Goal: Obtain resource: Obtain resource

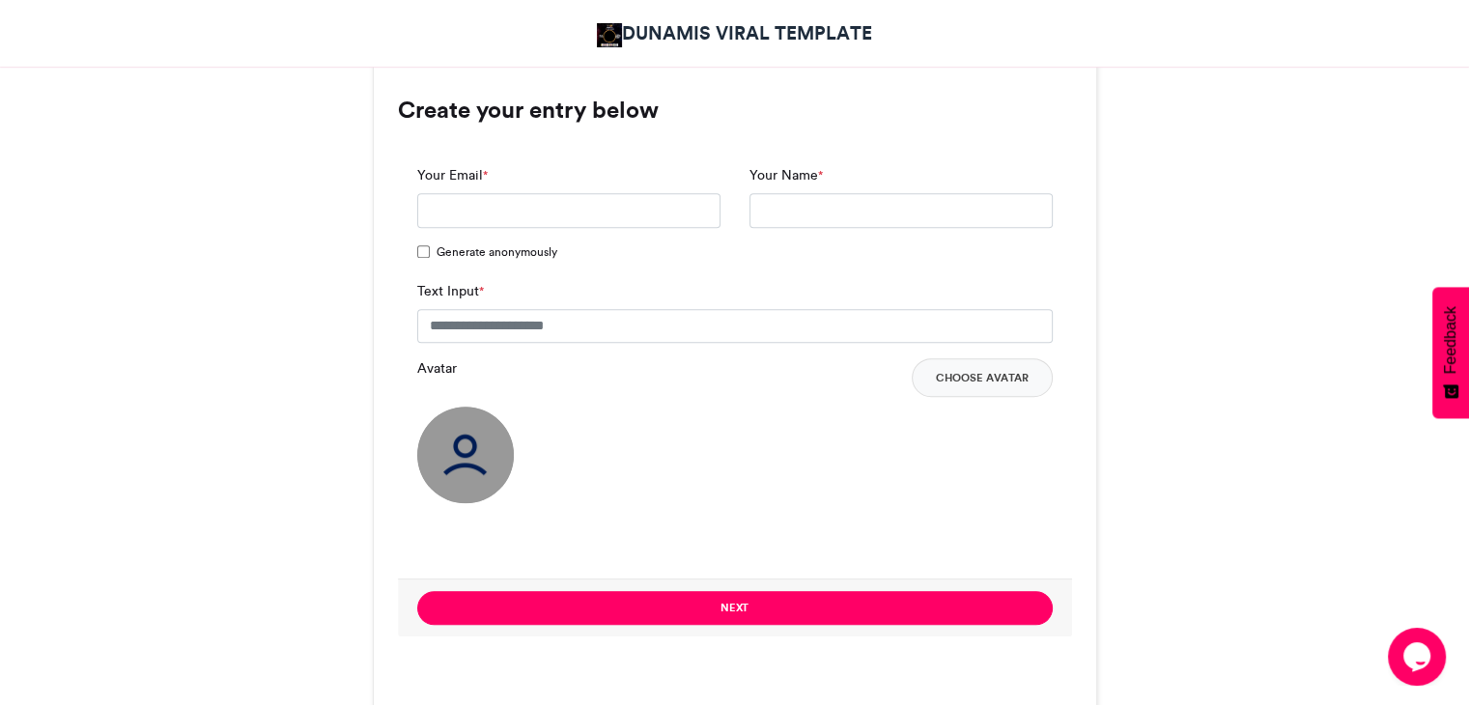
scroll to position [1255, 0]
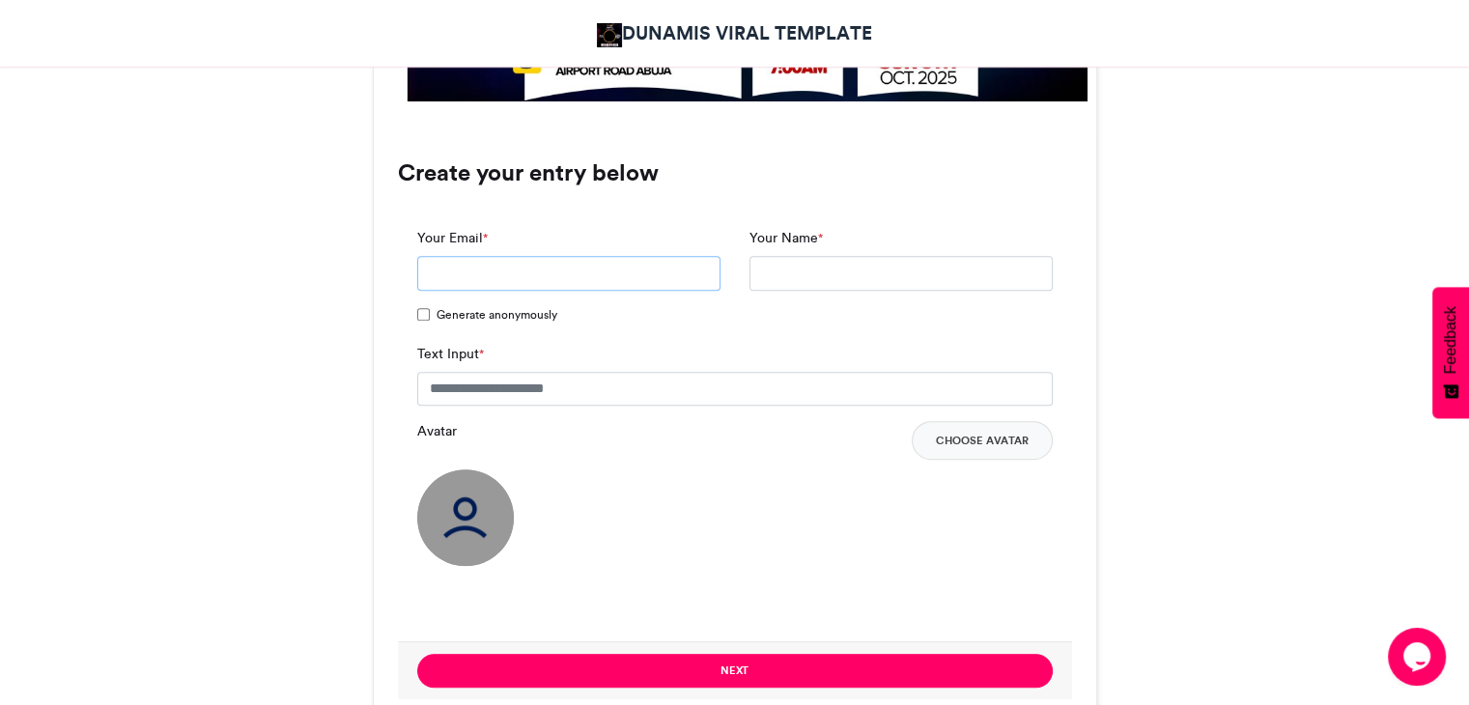
click at [568, 267] on input "Your Email *" at bounding box center [568, 273] width 303 height 35
drag, startPoint x: 506, startPoint y: 276, endPoint x: 656, endPoint y: 274, distance: 149.7
click at [644, 275] on input "**********" at bounding box center [568, 273] width 303 height 35
type input "**********"
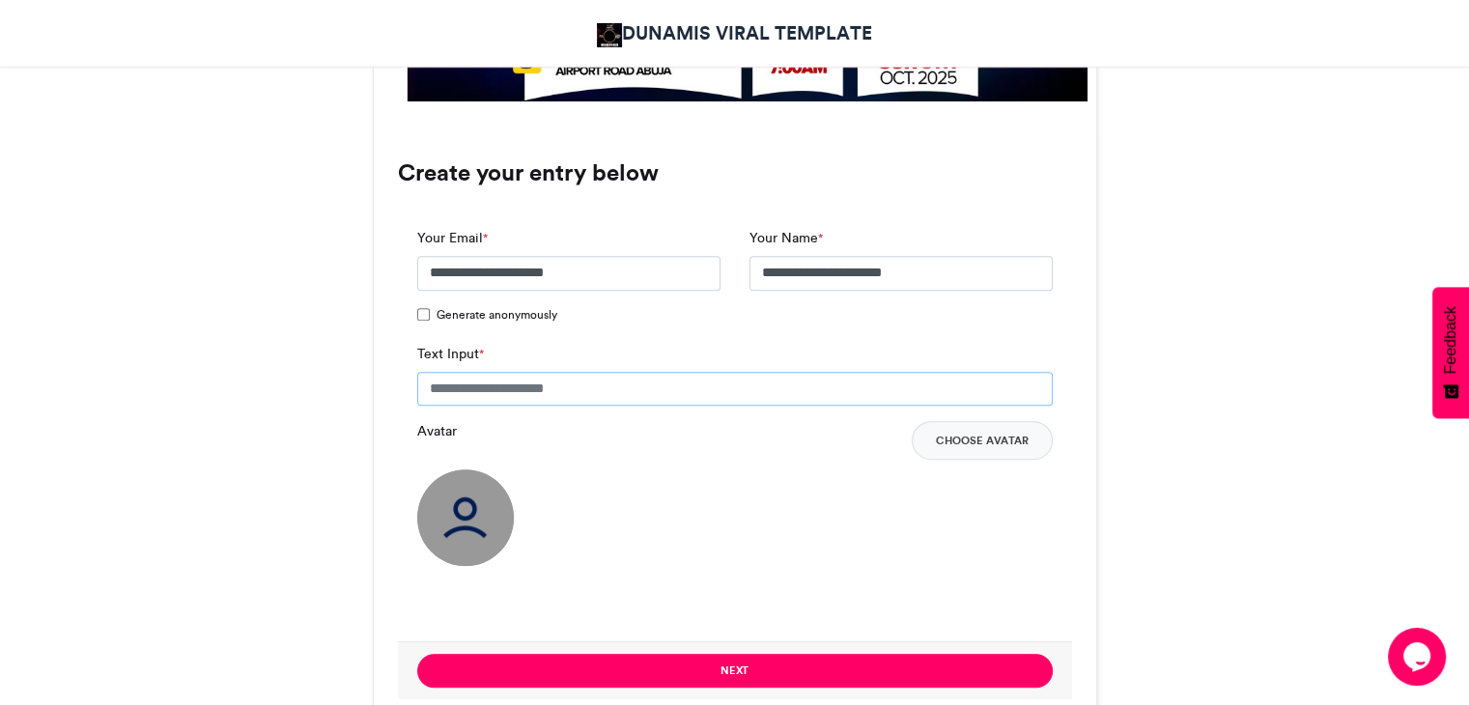
click at [471, 383] on input "Text Input *" at bounding box center [734, 389] width 635 height 35
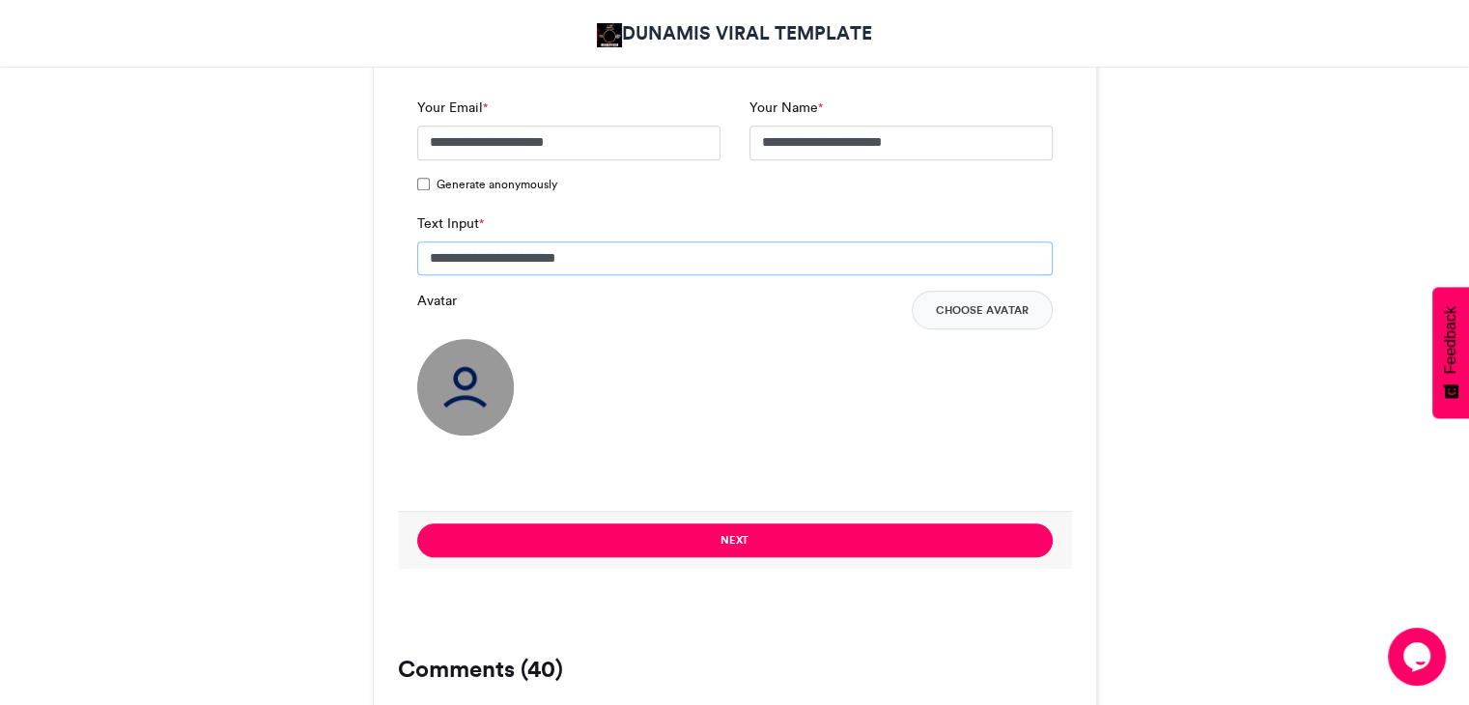
scroll to position [1641, 0]
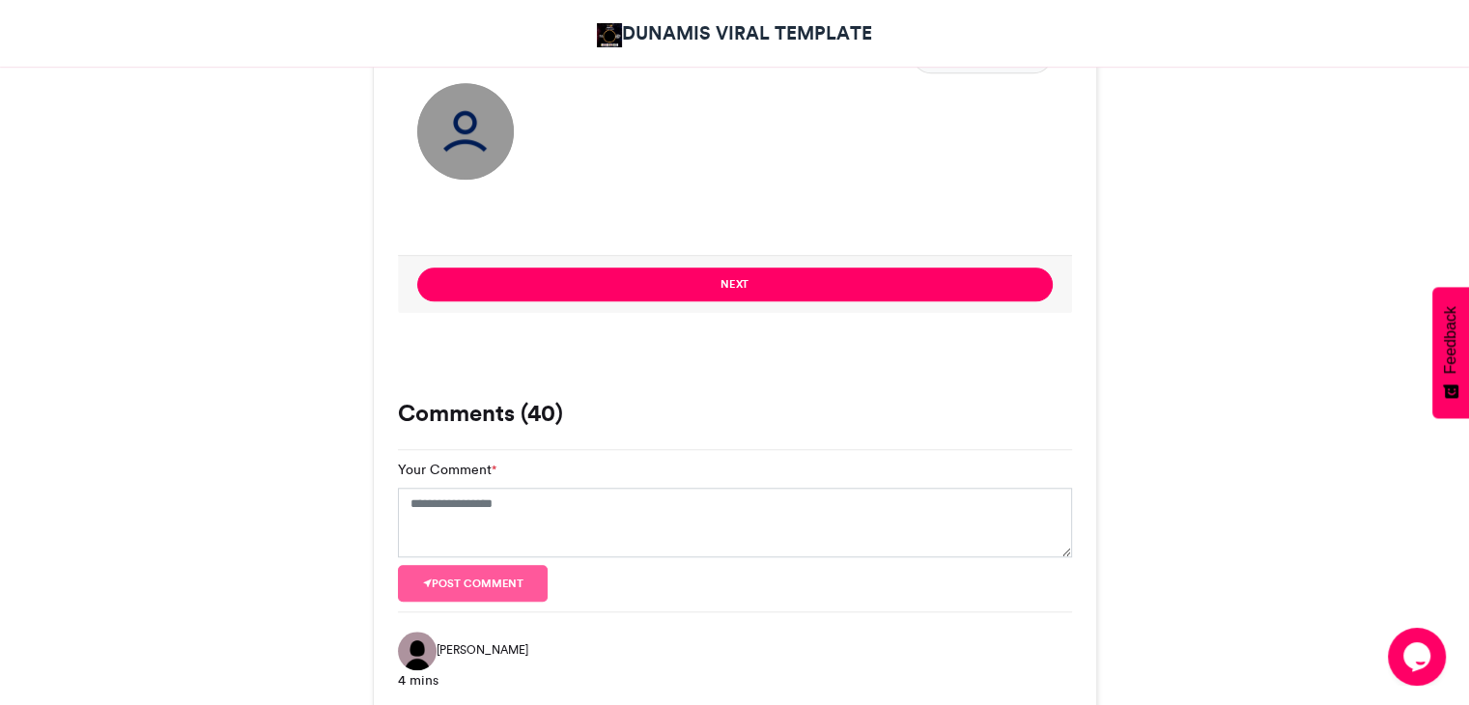
type input "**********"
click at [485, 142] on img at bounding box center [465, 131] width 97 height 97
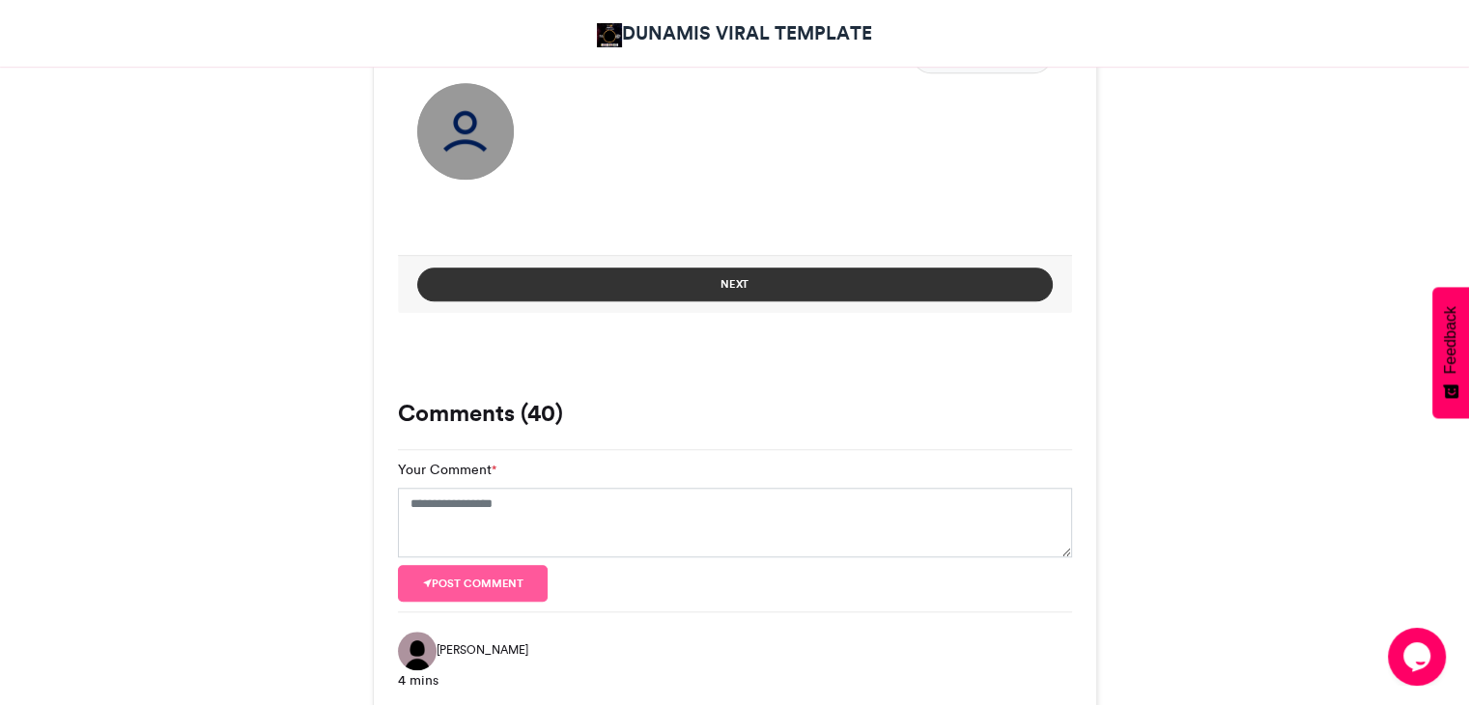
click at [784, 285] on button "Next" at bounding box center [734, 284] width 635 height 34
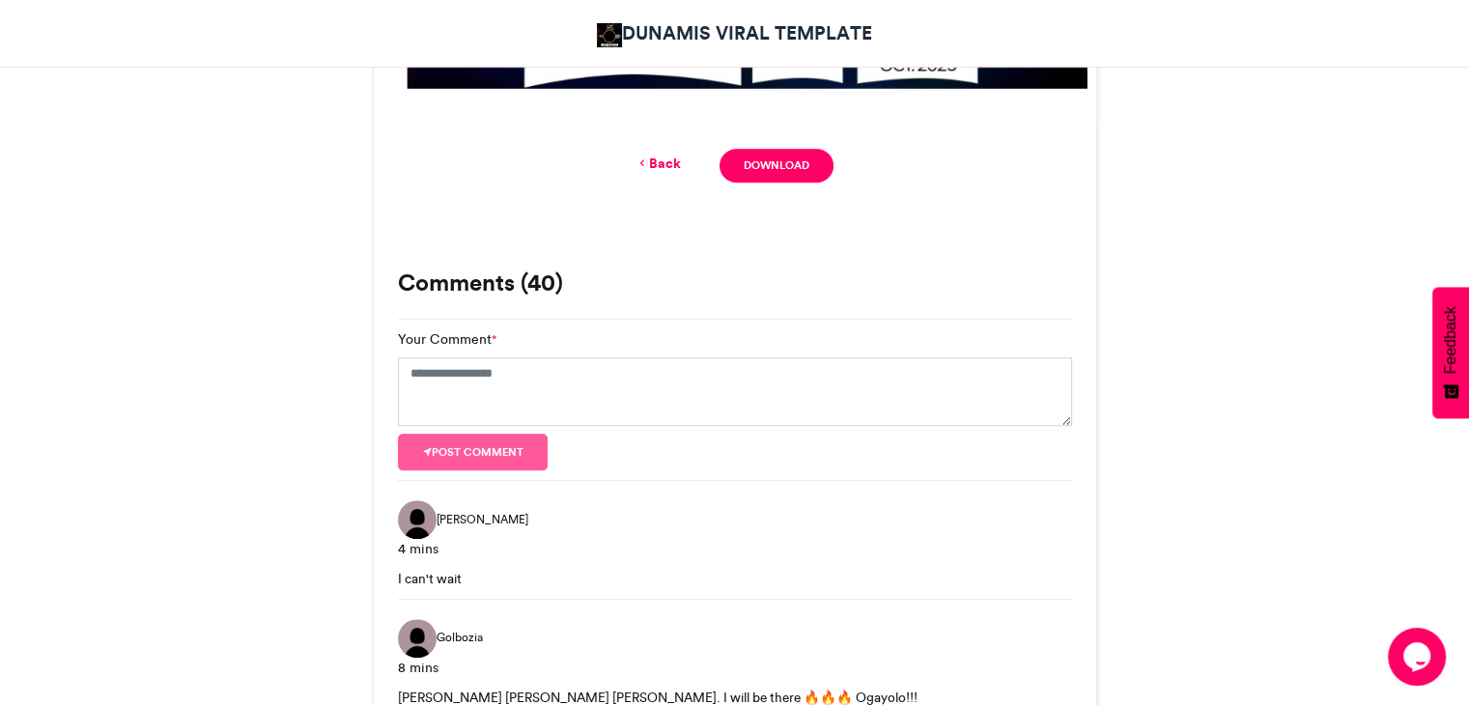
scroll to position [1081, 0]
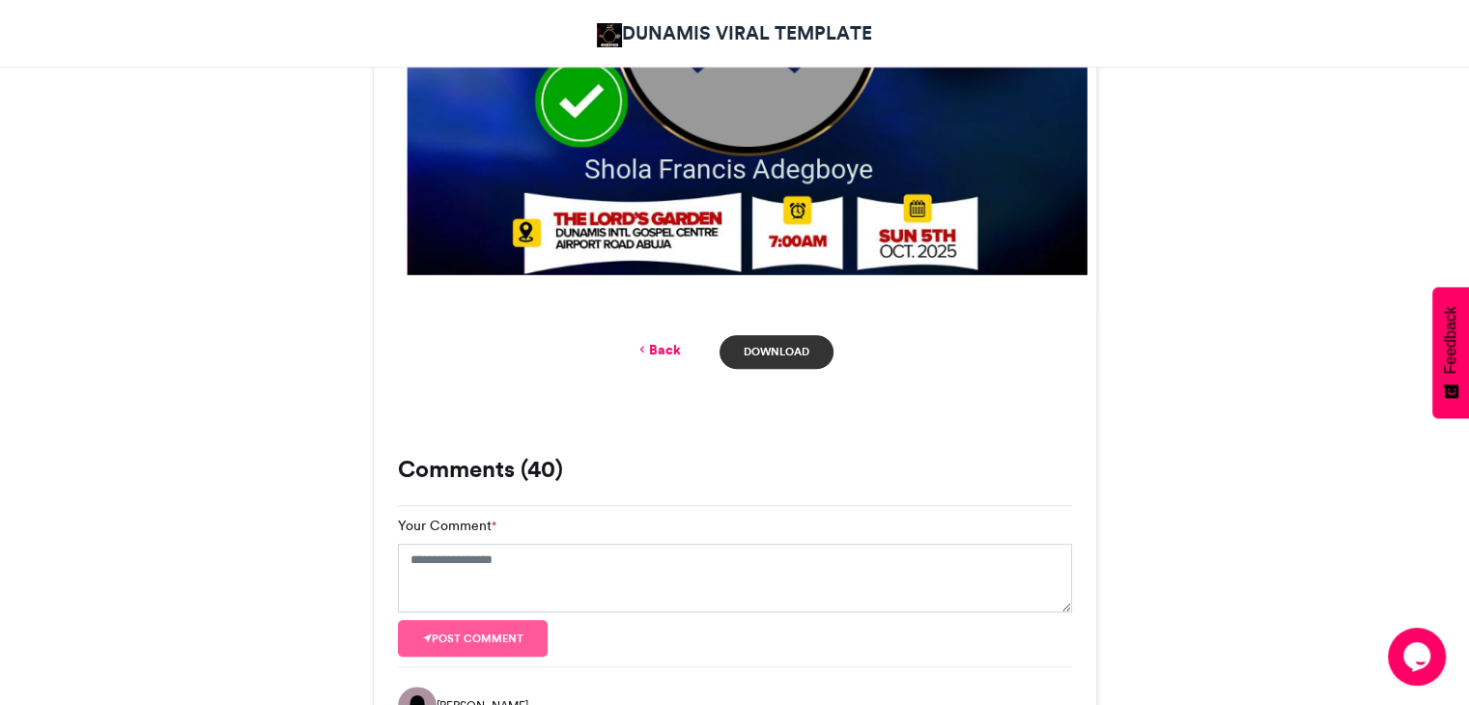
click at [773, 344] on link "Download" at bounding box center [775, 352] width 113 height 34
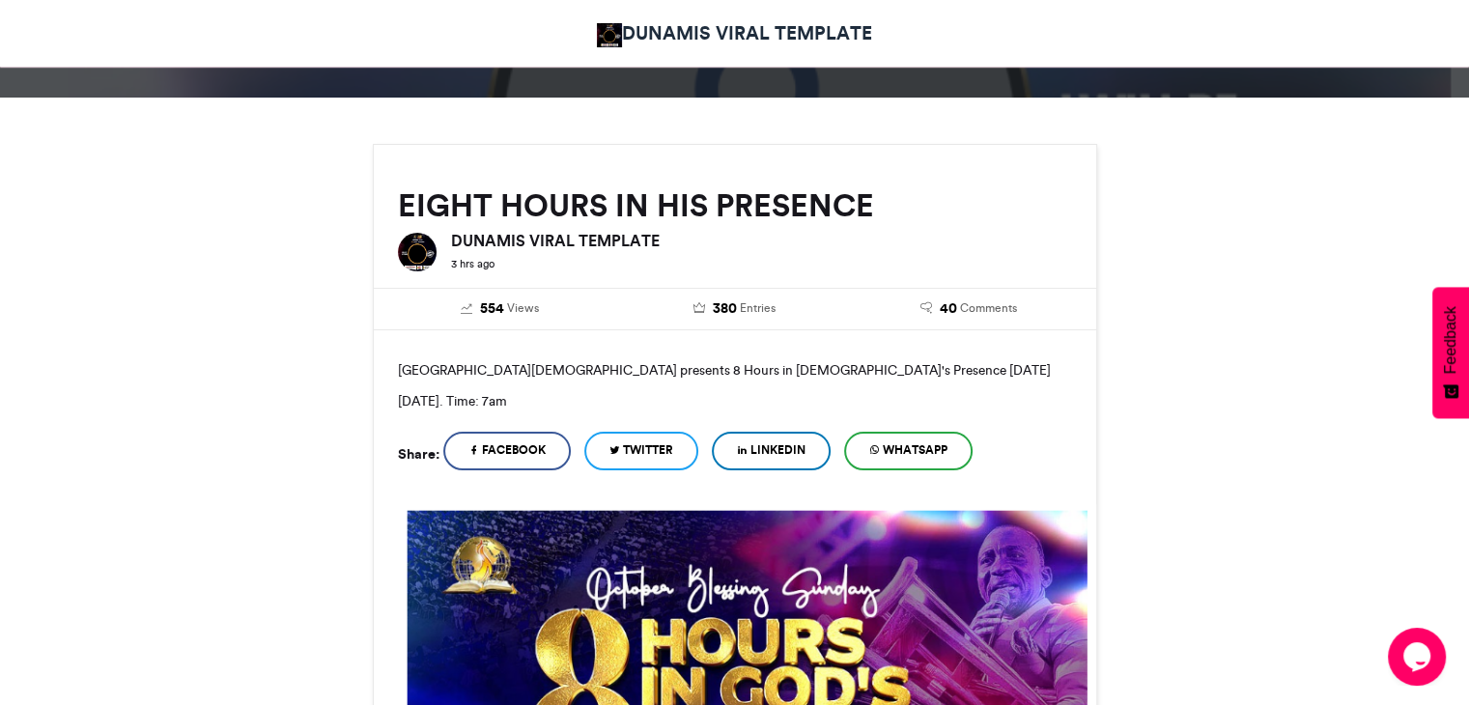
scroll to position [0, 0]
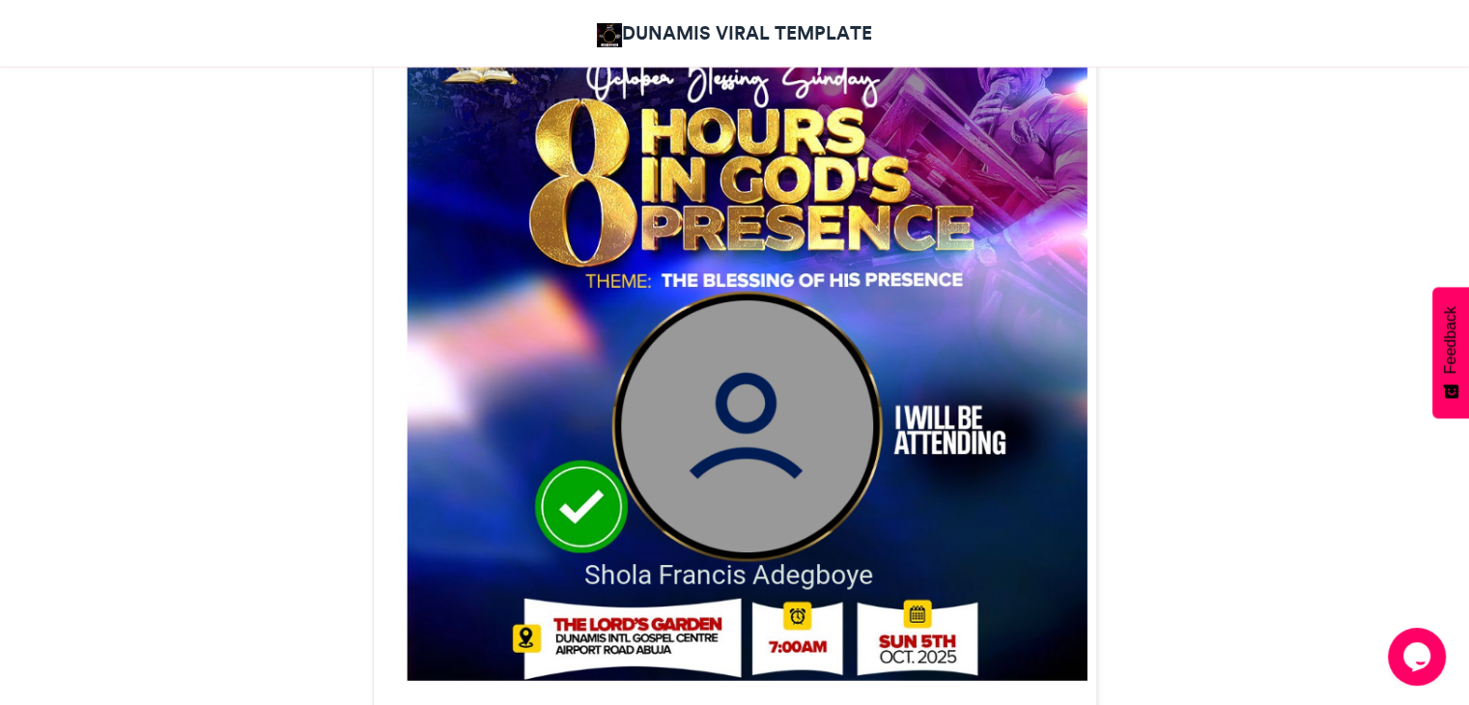
click at [740, 457] on img at bounding box center [735, 355] width 722 height 722
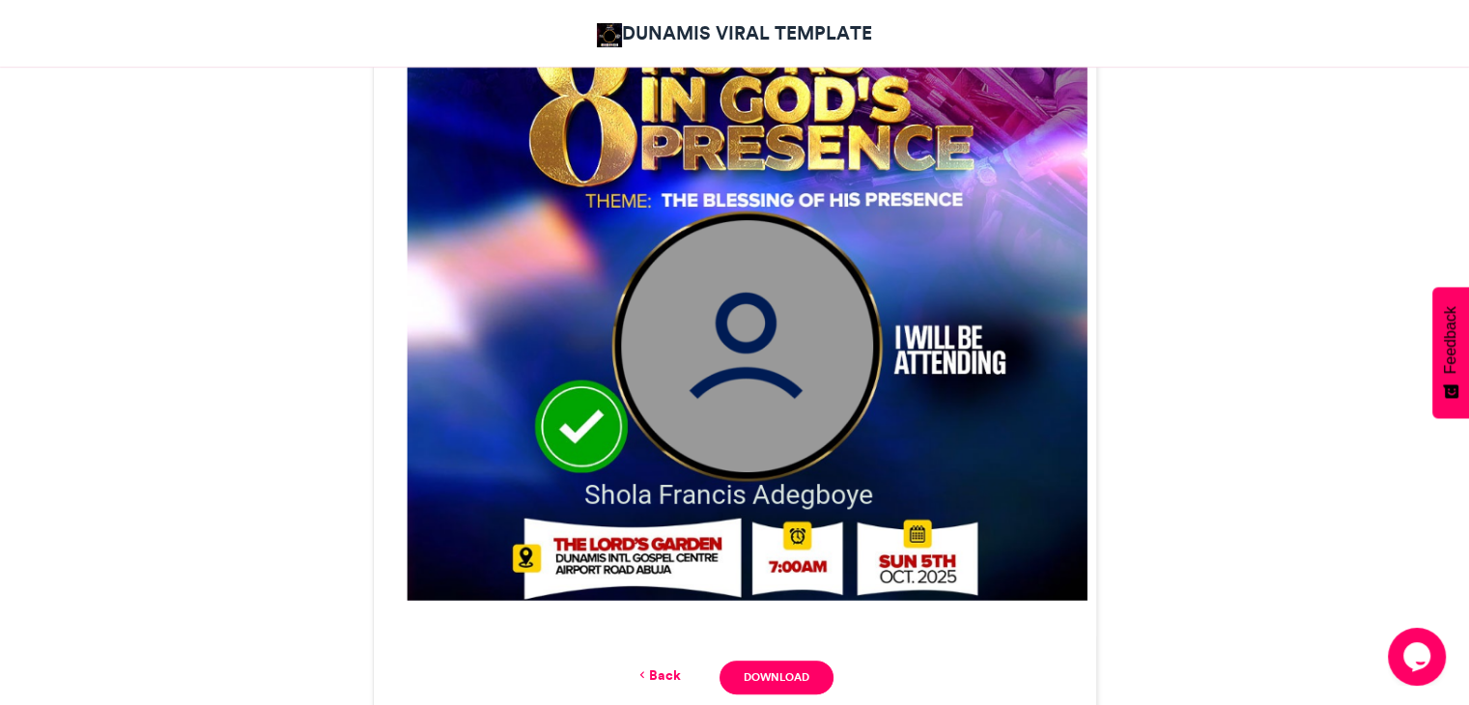
scroll to position [966, 0]
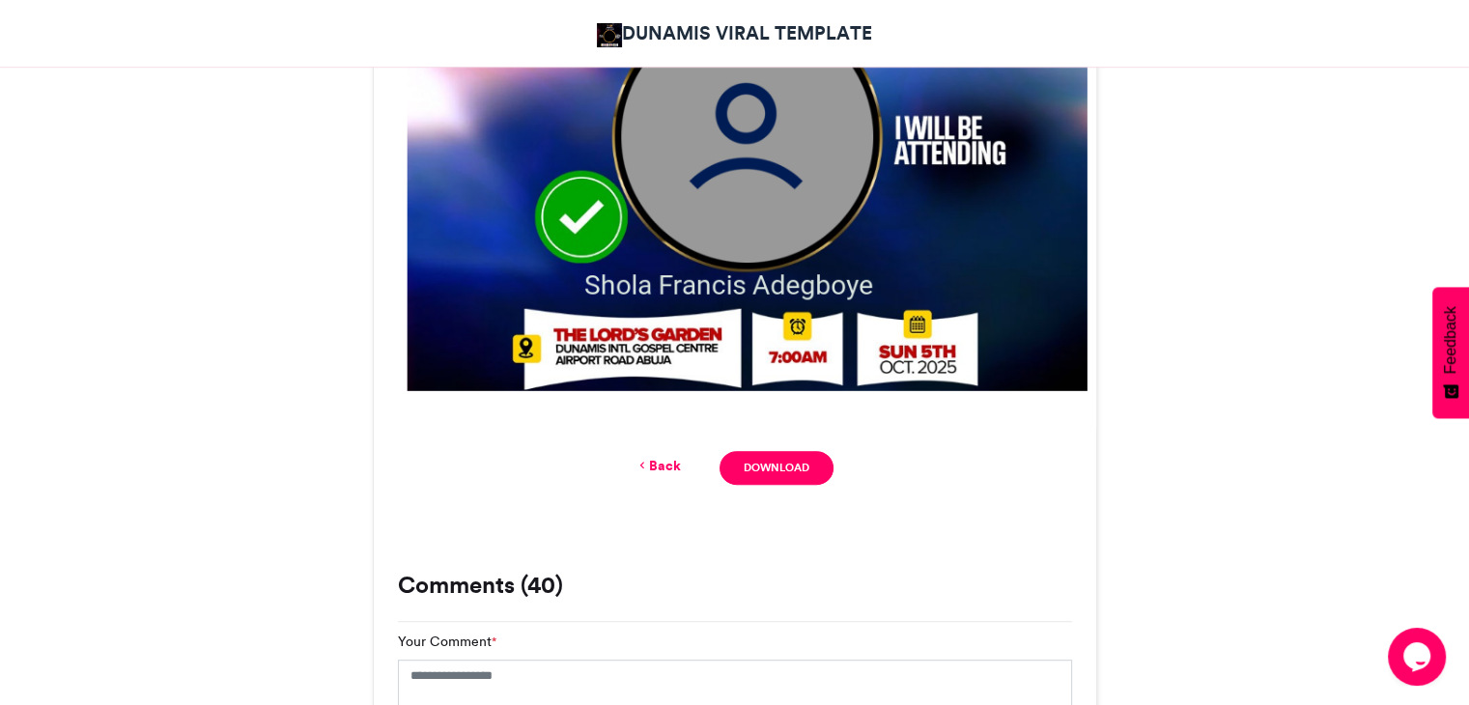
click at [673, 473] on link "Back" at bounding box center [657, 466] width 45 height 20
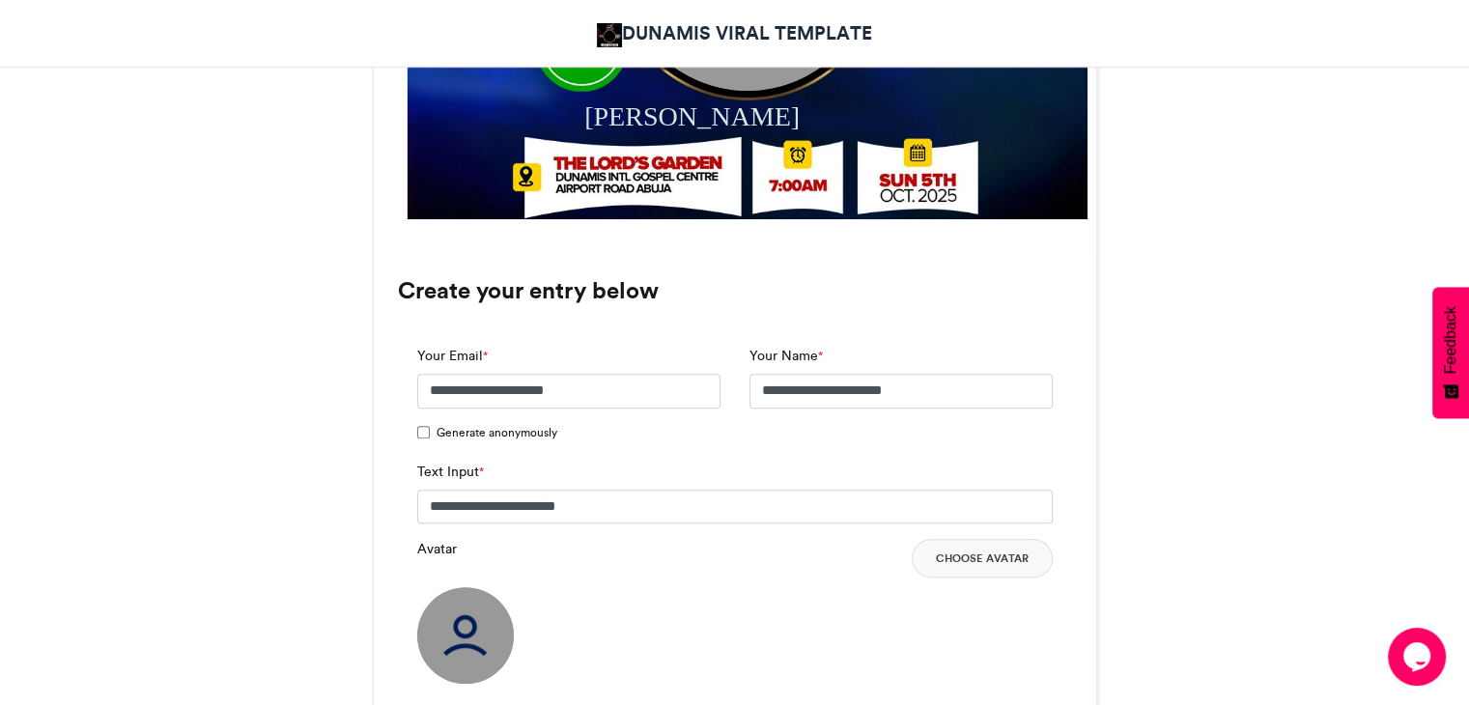
scroll to position [1332, 0]
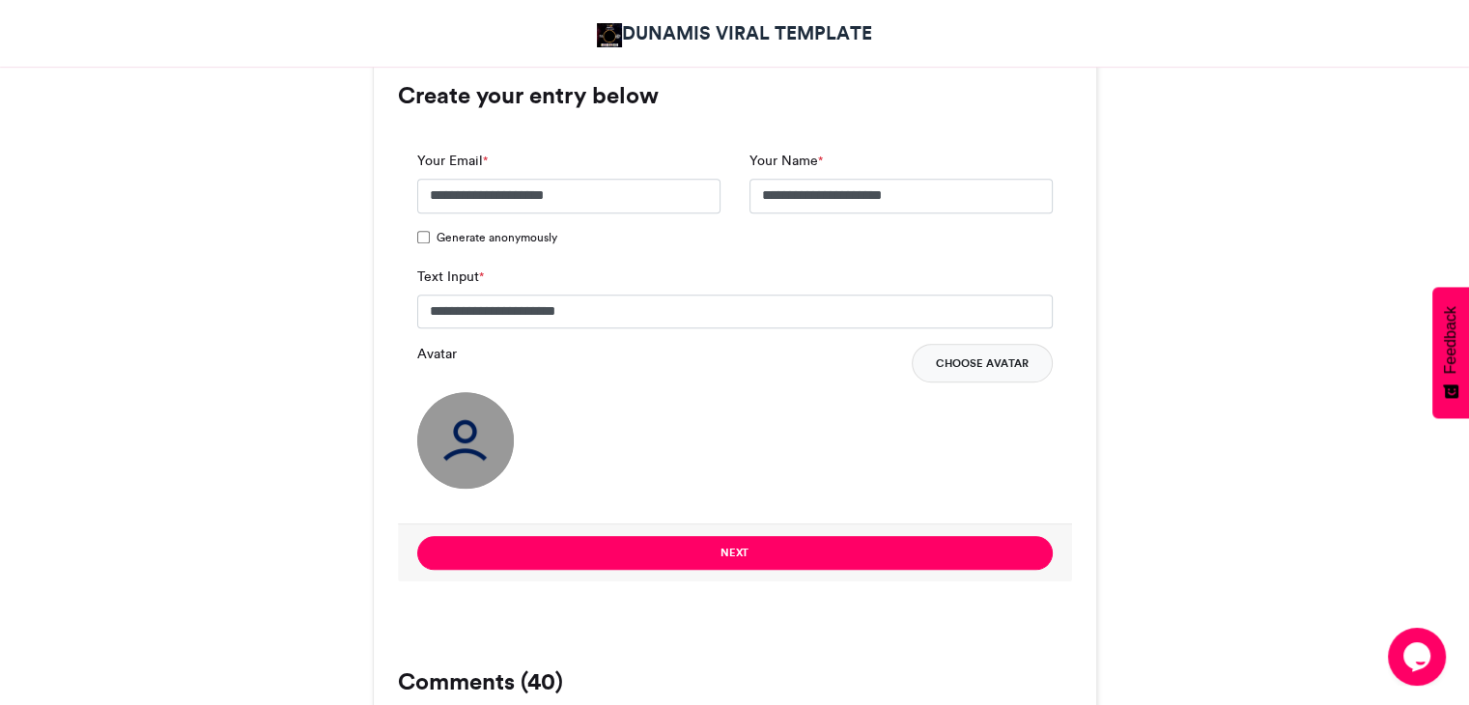
click at [963, 367] on button "Choose Avatar" at bounding box center [981, 363] width 141 height 39
click at [980, 370] on button "Choose Avatar" at bounding box center [981, 363] width 141 height 39
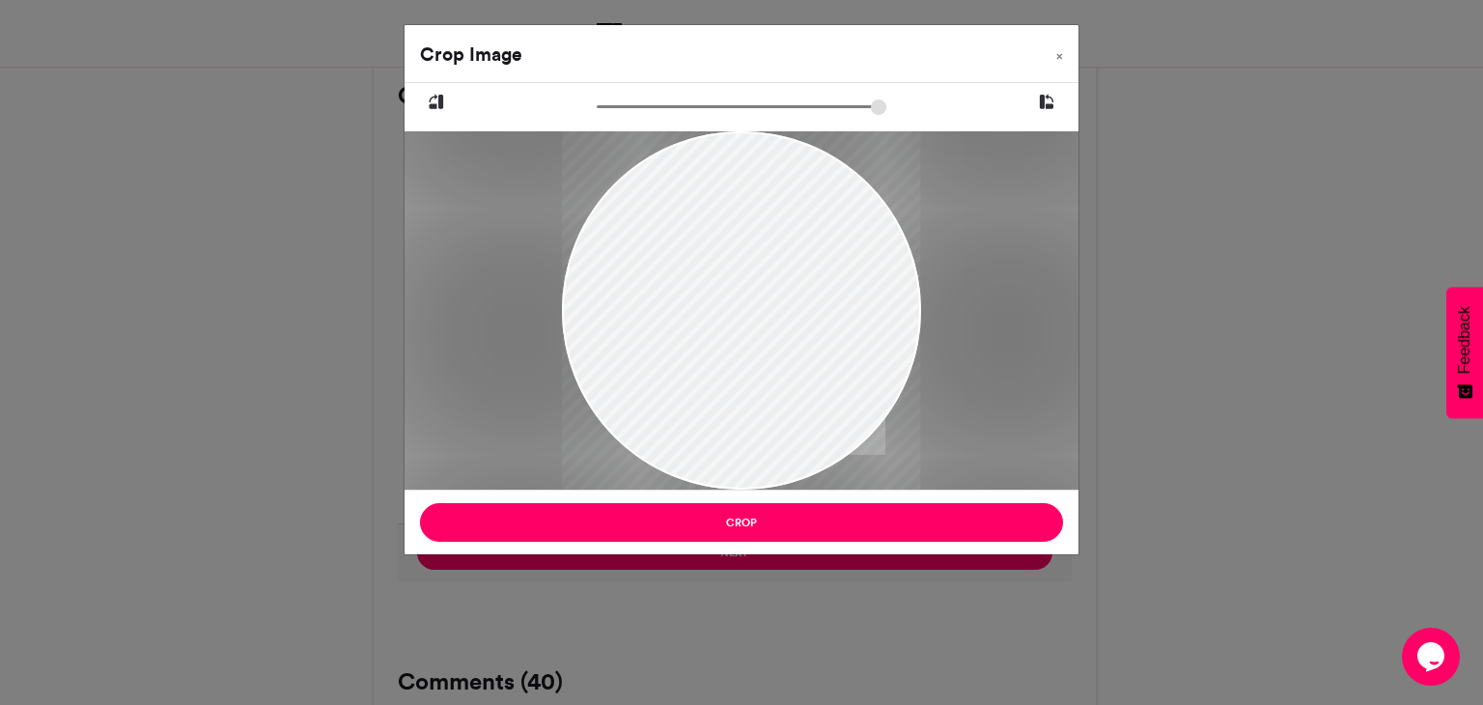
drag, startPoint x: 721, startPoint y: 358, endPoint x: 704, endPoint y: 356, distance: 17.5
click at [704, 356] on div at bounding box center [741, 310] width 358 height 358
drag, startPoint x: 722, startPoint y: 353, endPoint x: 658, endPoint y: 342, distance: 65.7
click at [658, 342] on div at bounding box center [741, 310] width 358 height 358
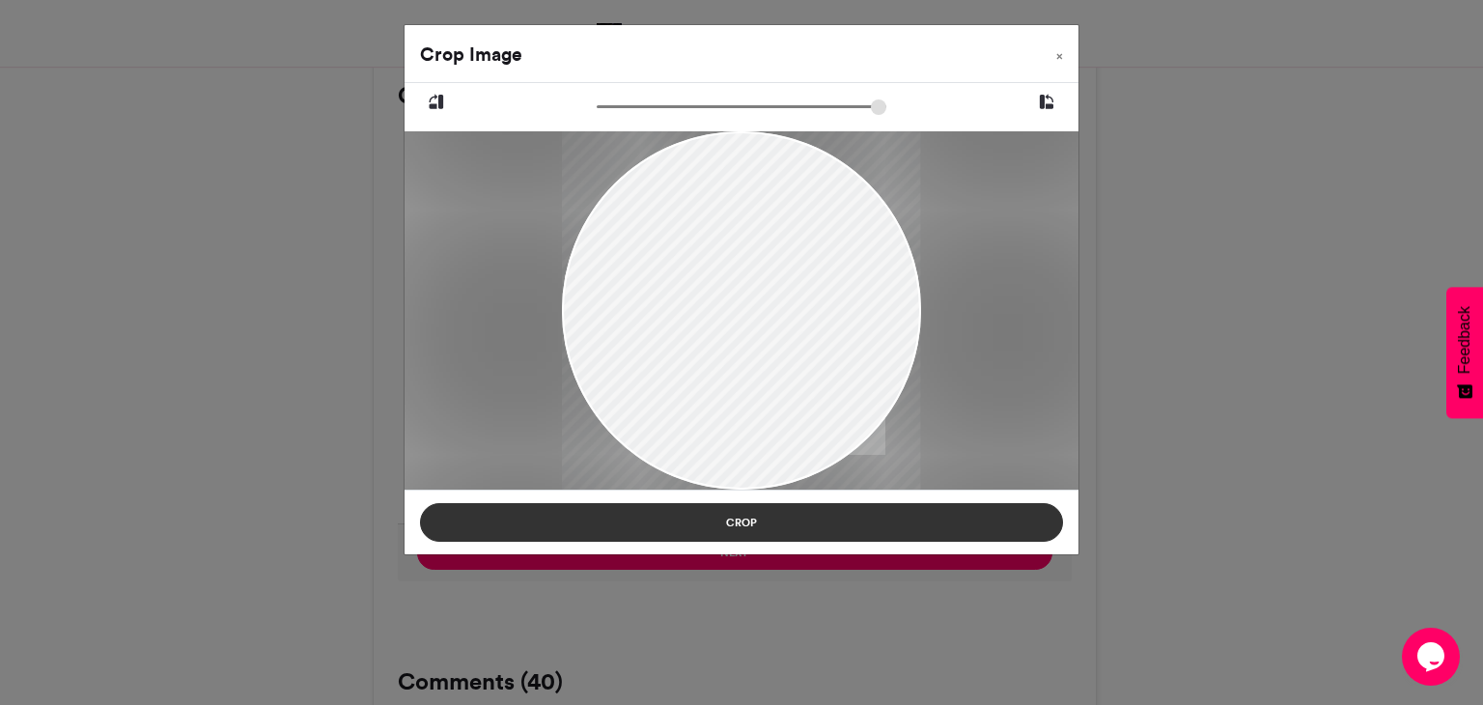
click at [748, 526] on button "Crop" at bounding box center [741, 522] width 643 height 39
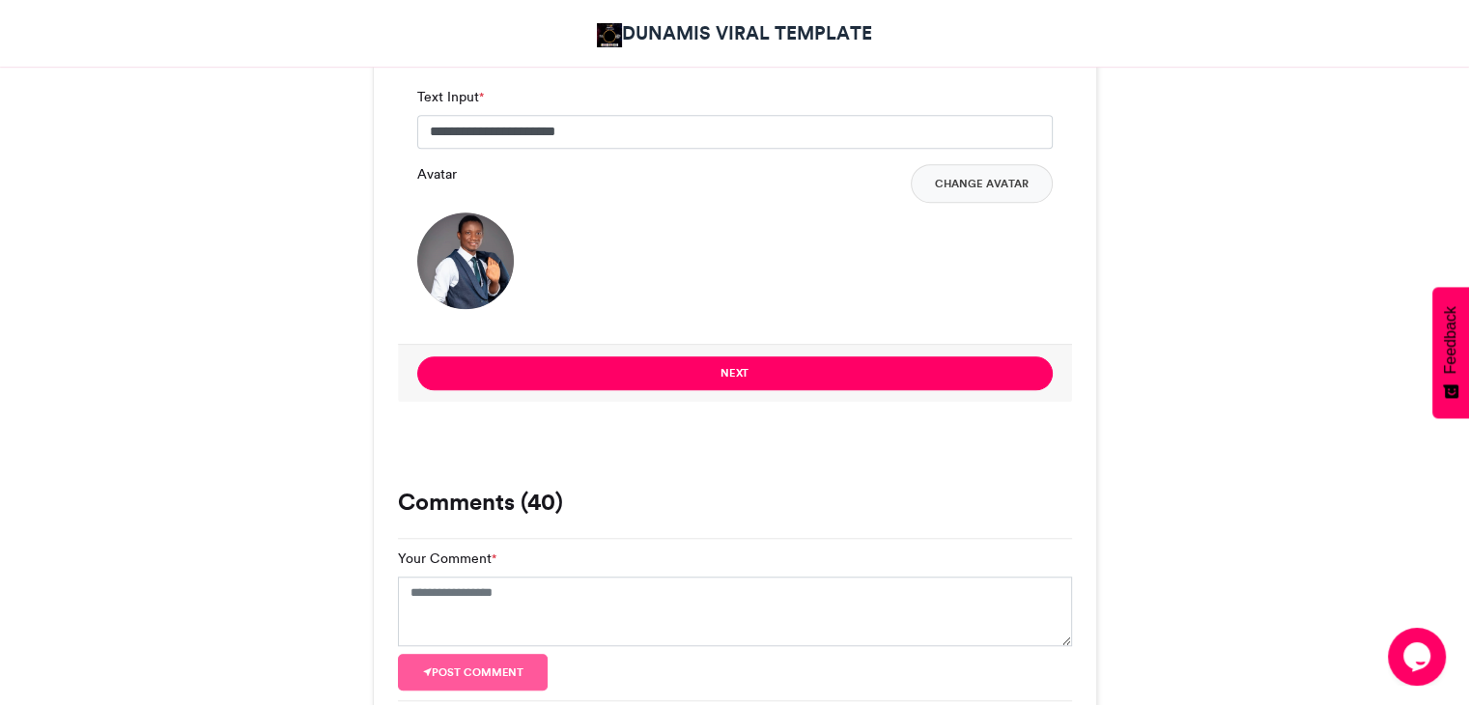
scroll to position [1526, 0]
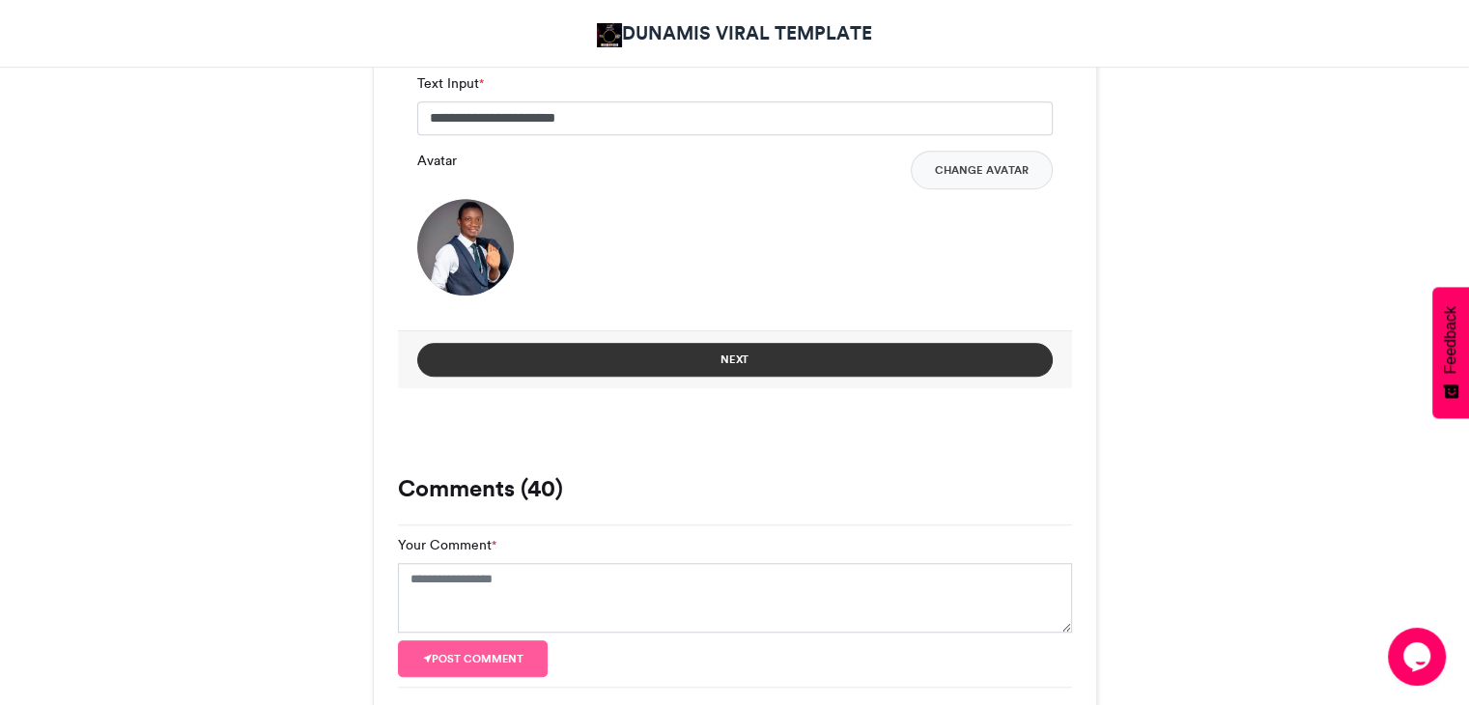
click at [734, 367] on button "Next" at bounding box center [734, 360] width 635 height 34
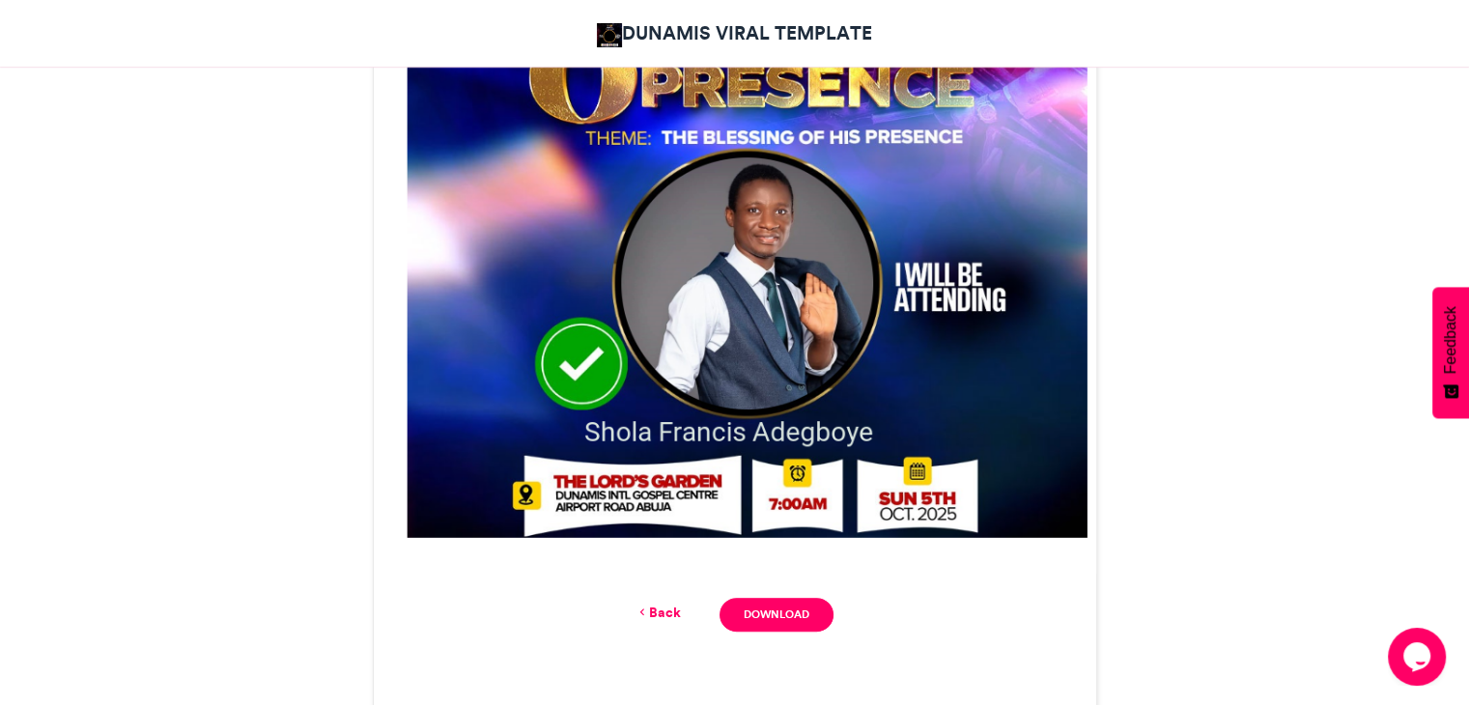
scroll to position [772, 0]
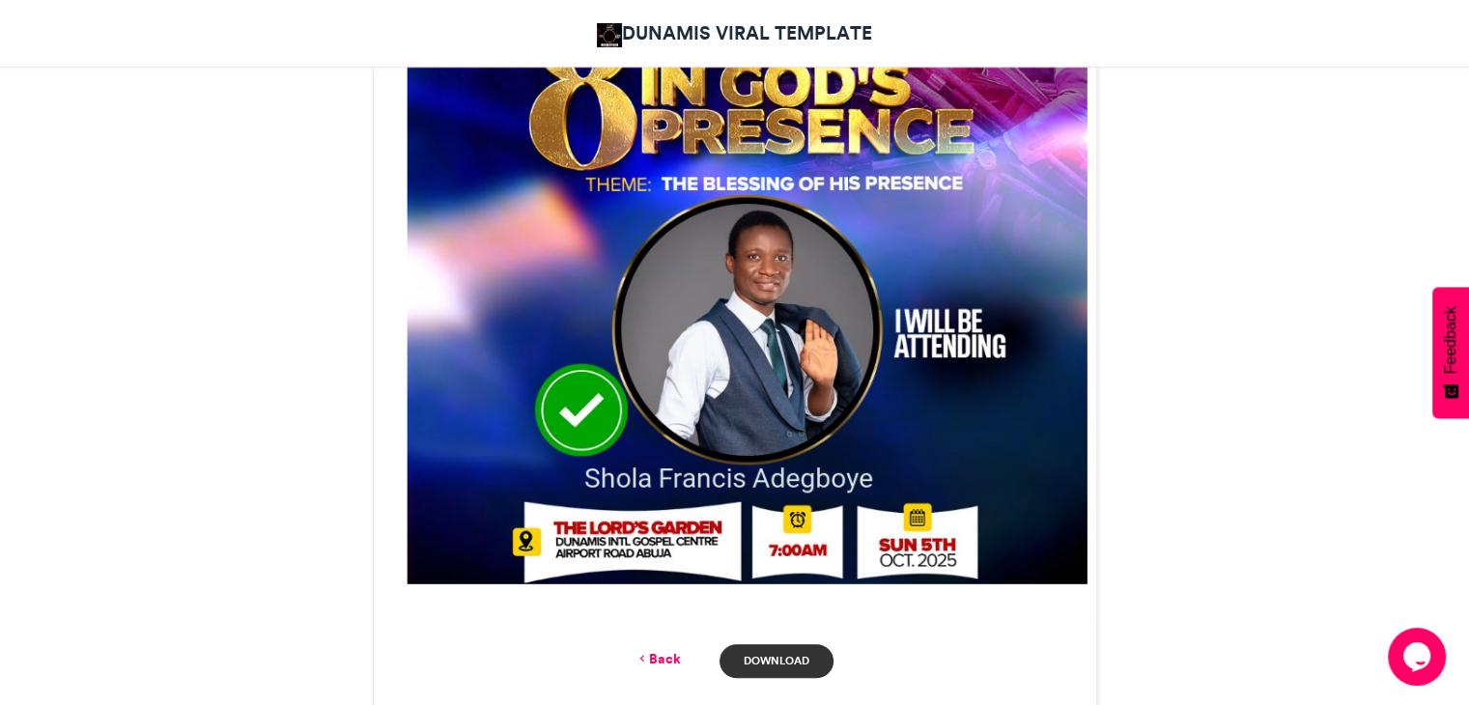
click at [763, 659] on link "Download" at bounding box center [775, 661] width 113 height 34
